Goal: Find contact information

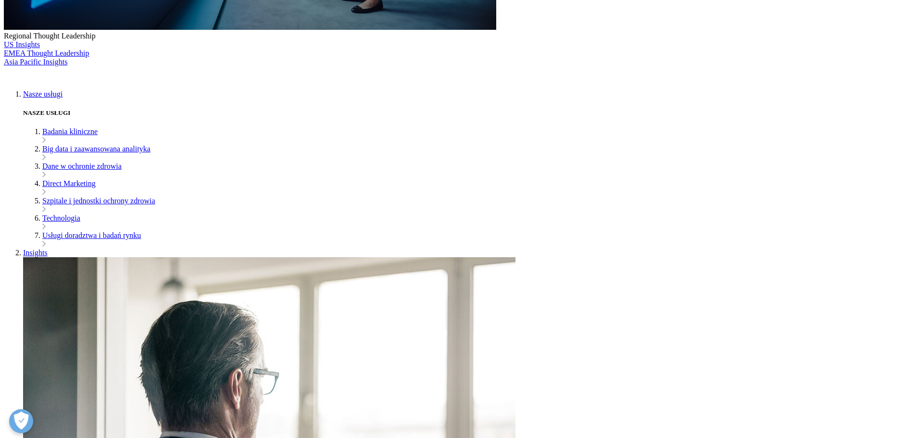
scroll to position [433, 0]
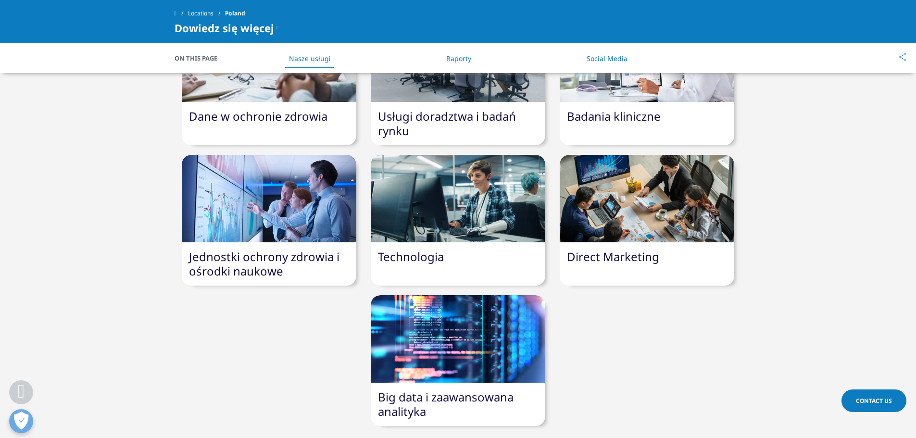
click at [652, 108] on link "Badania kliniczne" at bounding box center [614, 116] width 94 height 16
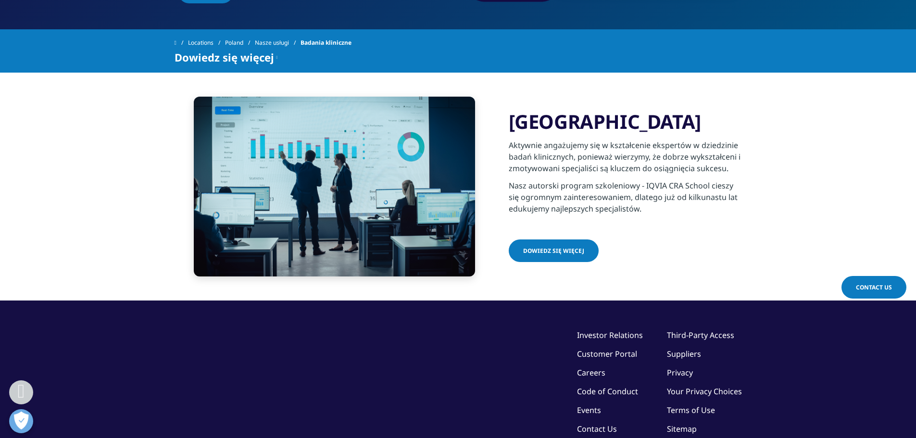
click at [537, 245] on link "Dowiedz się więcej" at bounding box center [554, 251] width 90 height 23
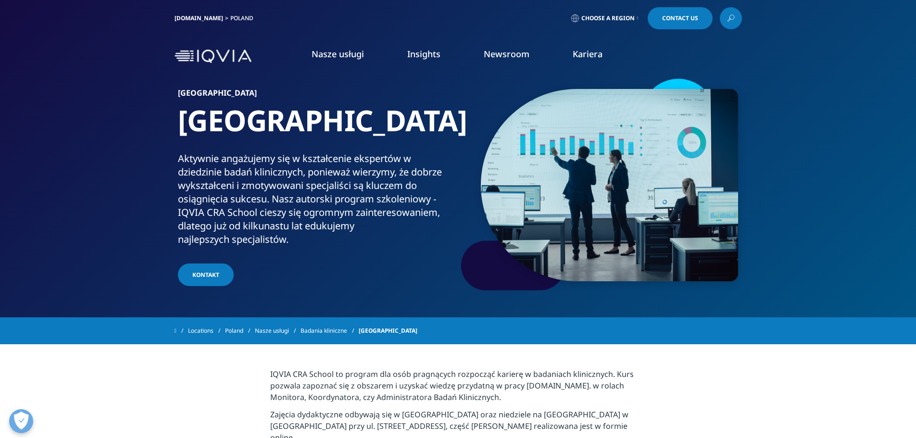
click at [226, 273] on link "KONTAKT" at bounding box center [206, 275] width 56 height 23
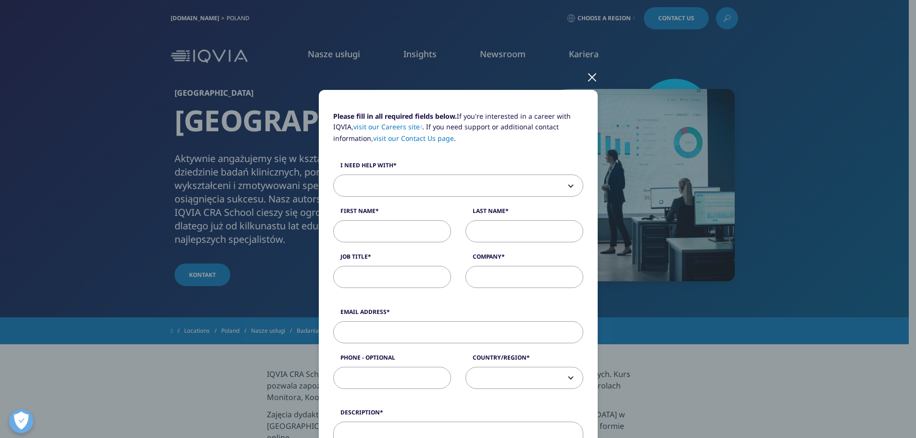
click at [589, 77] on div at bounding box center [592, 76] width 11 height 26
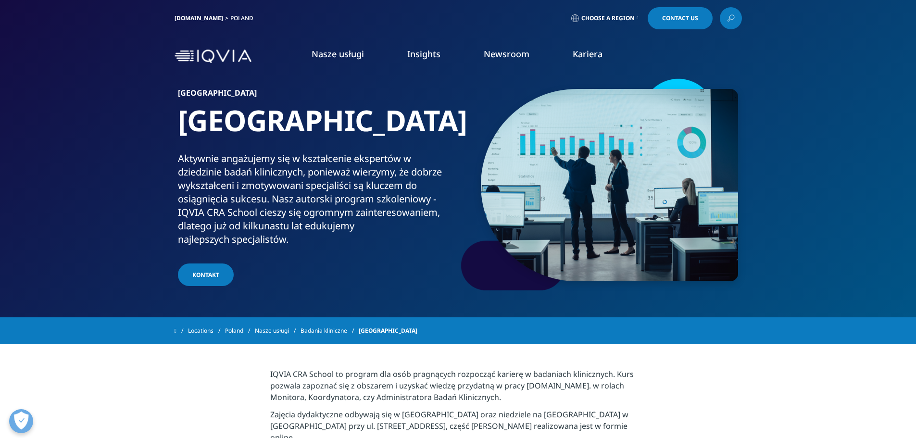
click at [209, 280] on link "KONTAKT" at bounding box center [206, 275] width 56 height 23
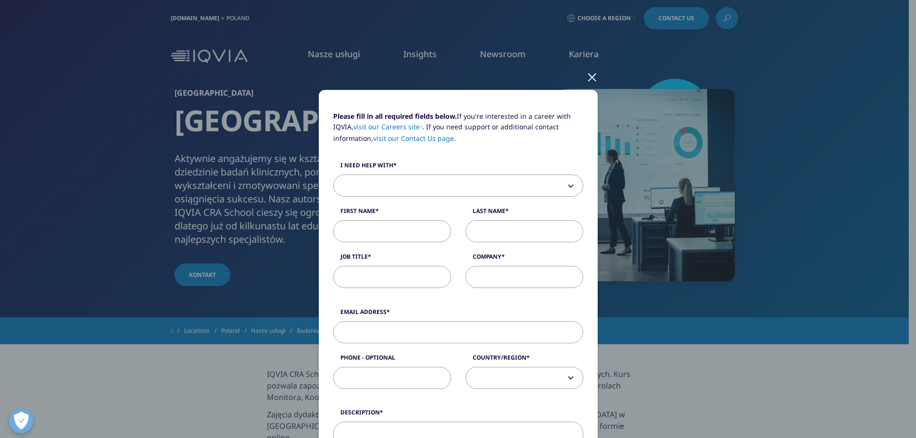
click at [452, 172] on label "I need help with" at bounding box center [458, 167] width 250 height 13
click at [334, 175] on select "Sales HR/Career Patient Seeking Clinical Trials Site/Investigator Waiting List …" at bounding box center [333, 175] width 0 height 0
click at [452, 182] on span at bounding box center [458, 186] width 249 height 22
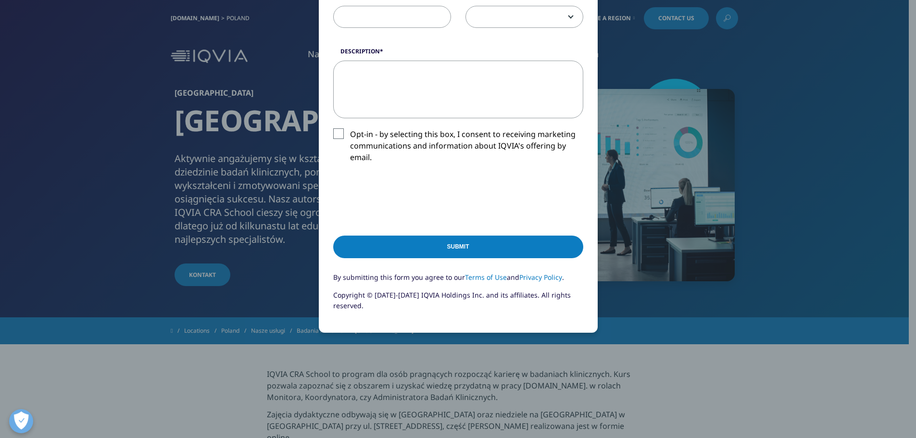
click at [726, 349] on div "Please fill in all required fields below. If you're interested in a career with…" at bounding box center [459, 39] width 568 height 800
